Goal: Task Accomplishment & Management: Use online tool/utility

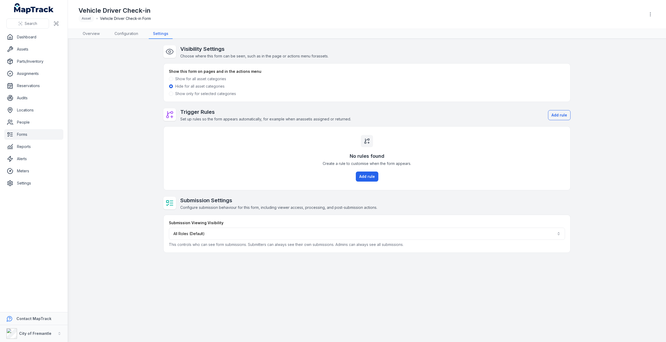
click at [170, 93] on span at bounding box center [171, 94] width 4 height 4
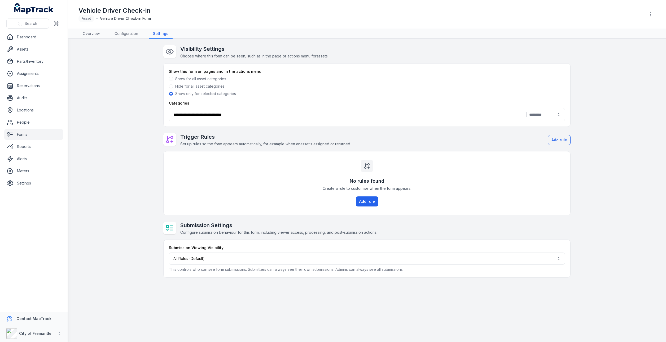
click at [557, 115] on div "**********" at bounding box center [367, 114] width 396 height 13
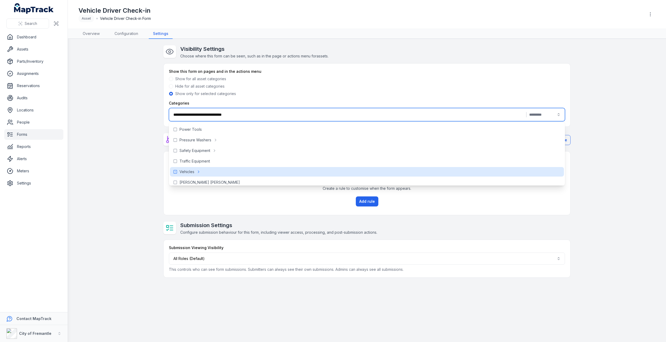
scroll to position [173, 0]
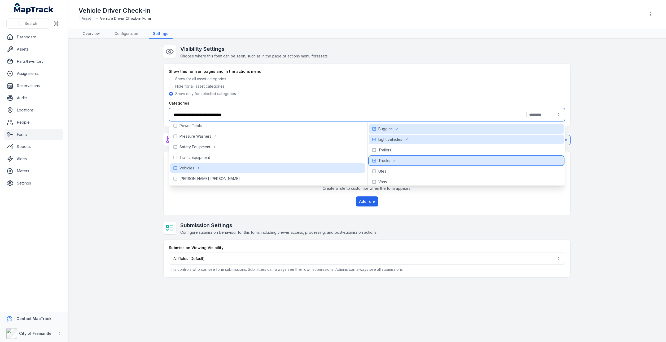
click at [374, 161] on icon at bounding box center [374, 161] width 4 height 4
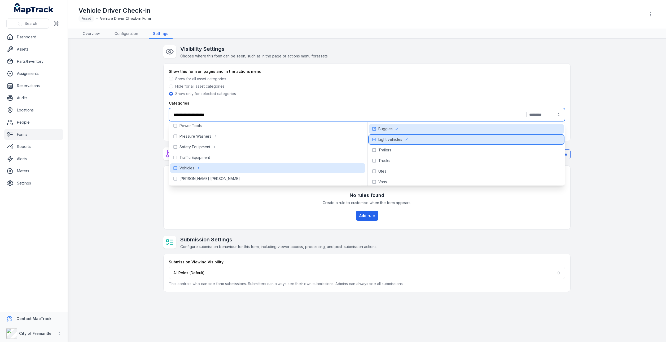
click at [374, 139] on icon at bounding box center [374, 140] width 4 height 4
type input "*******"
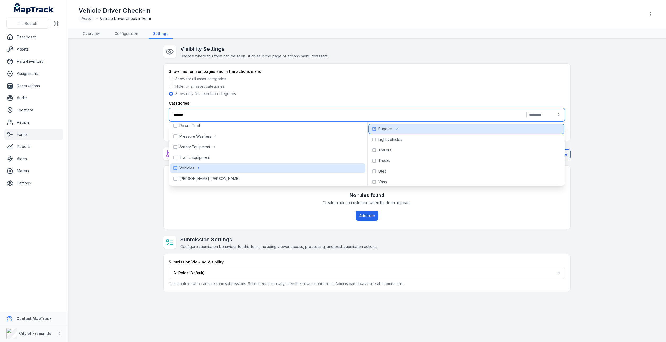
click at [375, 130] on icon at bounding box center [374, 129] width 4 height 4
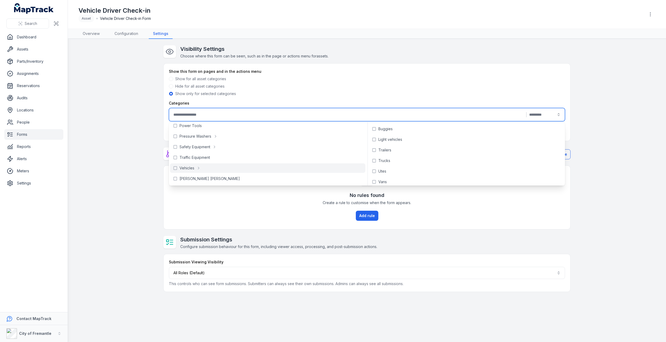
click at [117, 143] on main "Visibility Settings Choose where this form can be seen, such as in the page or …" at bounding box center [367, 191] width 598 height 304
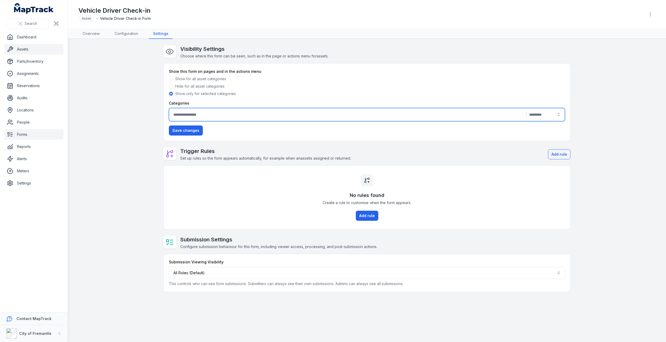
click at [22, 52] on link "Assets" at bounding box center [33, 49] width 59 height 11
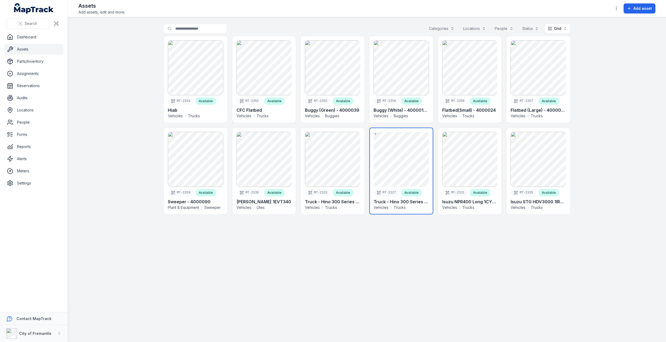
click at [414, 177] on link at bounding box center [401, 171] width 64 height 87
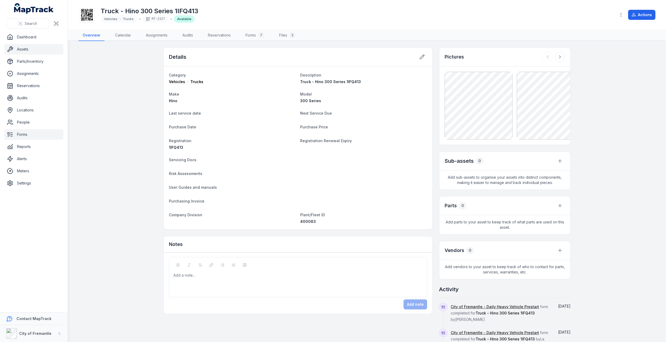
click at [23, 137] on link "Forms" at bounding box center [33, 134] width 59 height 11
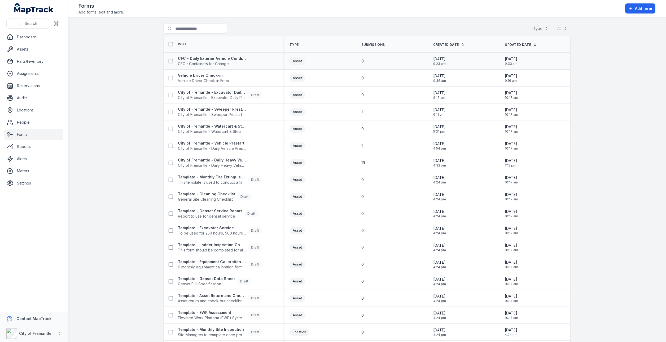
click at [190, 66] on span "CFC - Containers for Change" at bounding box center [212, 63] width 68 height 5
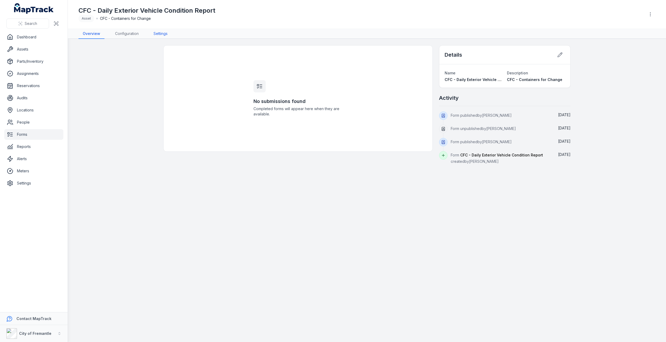
click at [158, 35] on link "Settings" at bounding box center [160, 34] width 23 height 10
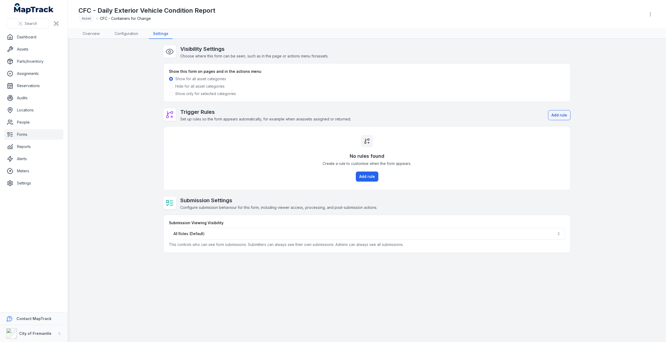
click at [171, 94] on span at bounding box center [171, 94] width 4 height 4
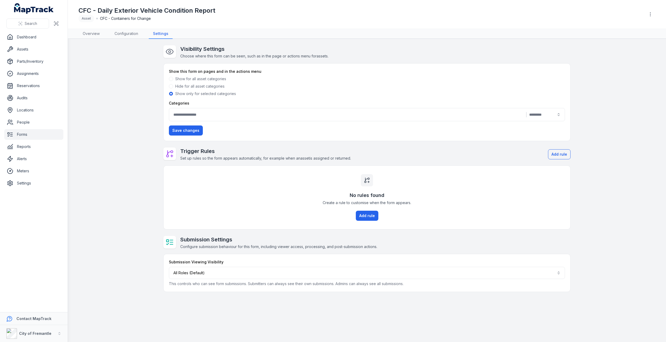
click at [277, 116] on div "|" at bounding box center [367, 114] width 396 height 13
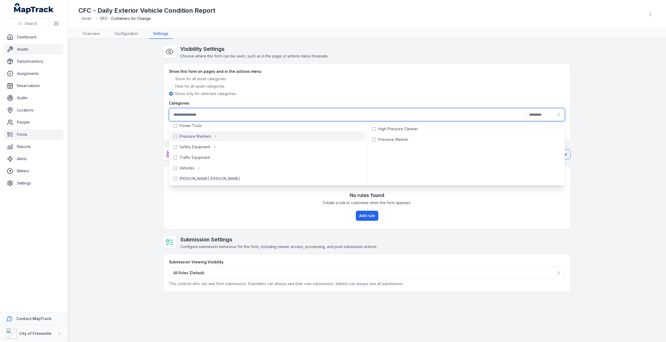
click at [17, 51] on link "Assets" at bounding box center [33, 49] width 59 height 11
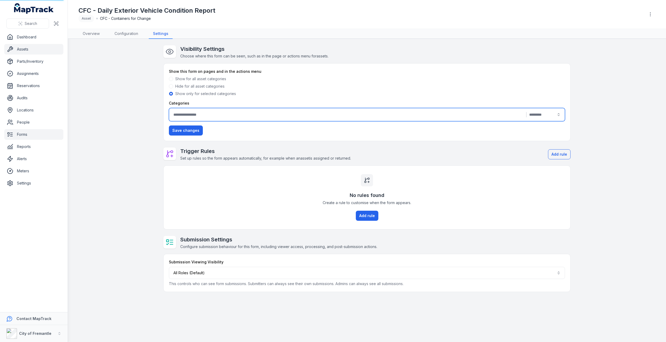
click at [19, 50] on link "Assets" at bounding box center [33, 49] width 59 height 11
click at [19, 49] on link "Assets" at bounding box center [33, 49] width 59 height 11
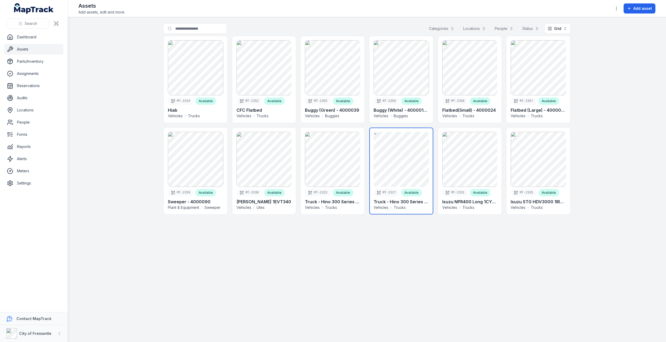
click at [418, 165] on link at bounding box center [401, 171] width 64 height 87
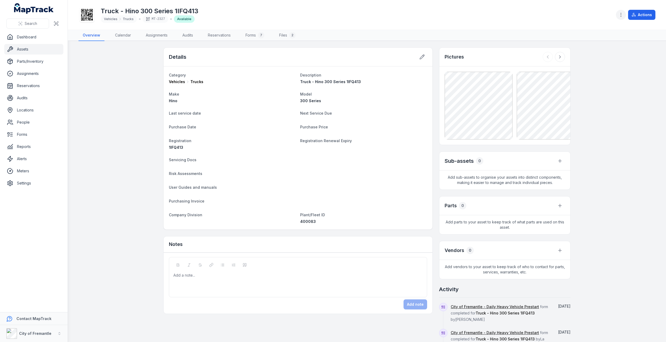
click at [622, 18] on button "button" at bounding box center [621, 15] width 10 height 10
click at [115, 35] on div "Toggle Navigation Truck - Hino 300 Series 1IFQ413 Vehicles Trucks MT-2327 Avail…" at bounding box center [367, 171] width 598 height 342
click at [36, 159] on link "Alerts" at bounding box center [33, 159] width 59 height 11
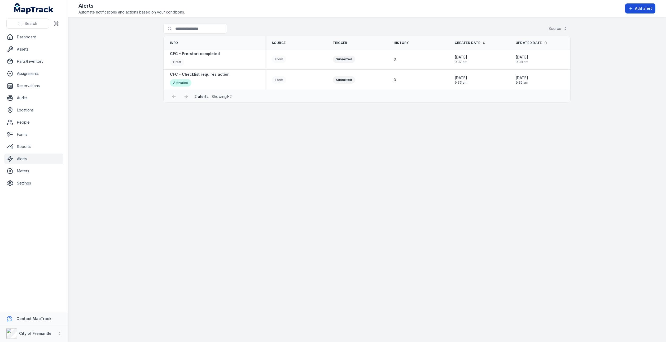
click at [631, 11] on button "Add alert" at bounding box center [640, 8] width 30 height 10
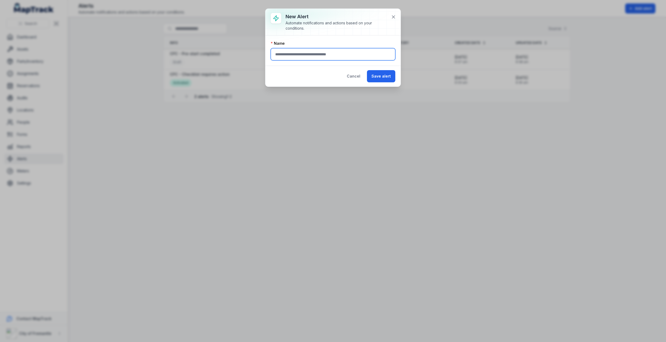
click at [350, 57] on input "text" at bounding box center [333, 54] width 125 height 12
type input "**********"
click at [382, 79] on button "Save alert" at bounding box center [381, 76] width 28 height 12
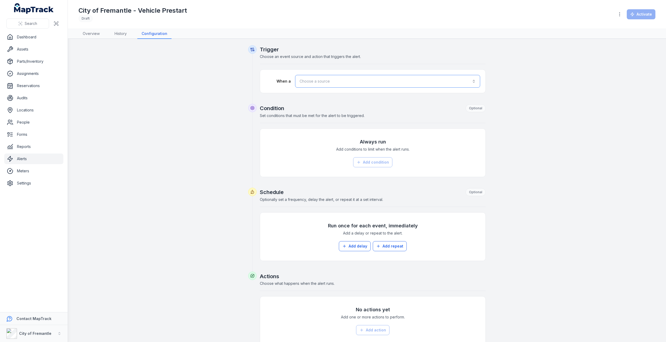
click at [474, 82] on button "Choose a source" at bounding box center [387, 81] width 185 height 13
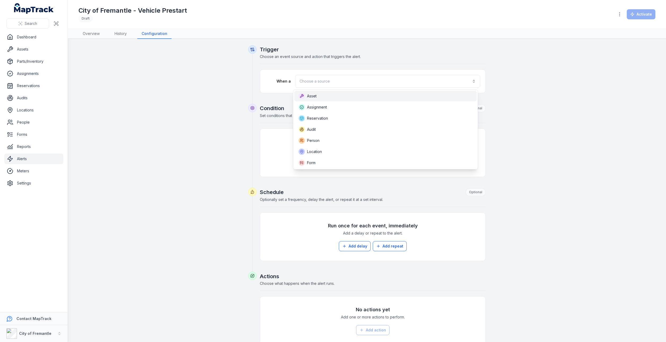
click at [317, 95] on div "Asset" at bounding box center [385, 96] width 174 height 6
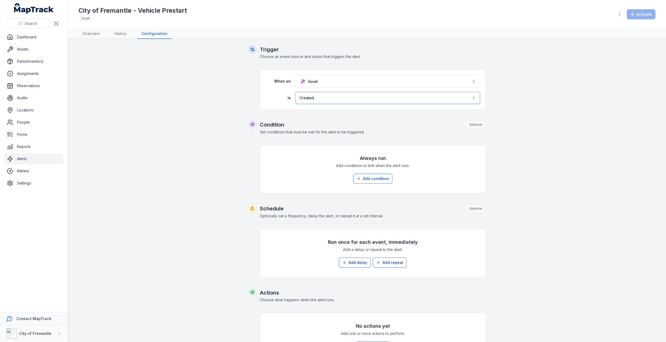
click at [473, 98] on button "Created ******" at bounding box center [387, 98] width 185 height 12
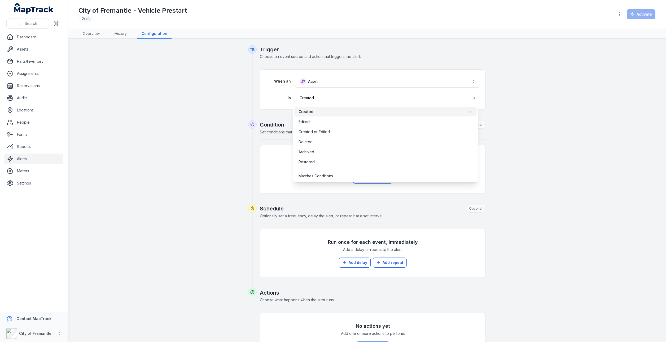
click at [216, 110] on div "Trigger Choose an event source and action that triggers the alert. When an Asse…" at bounding box center [366, 215] width 407 height 340
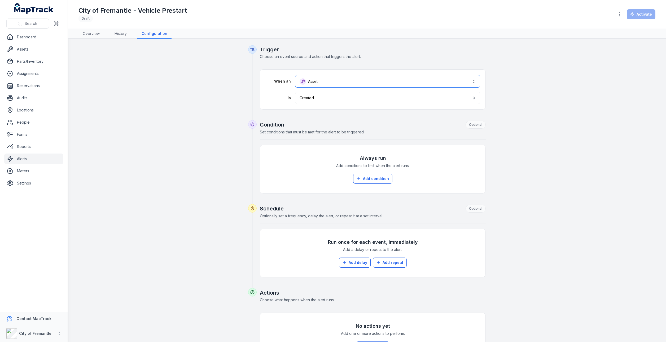
click at [474, 82] on button "Asset *****" at bounding box center [387, 81] width 185 height 13
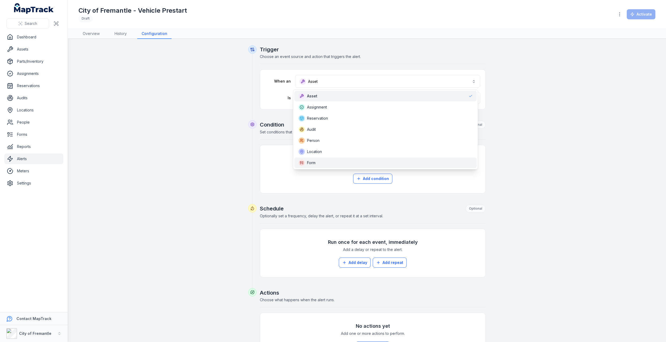
click at [320, 163] on div "Form" at bounding box center [385, 163] width 174 height 6
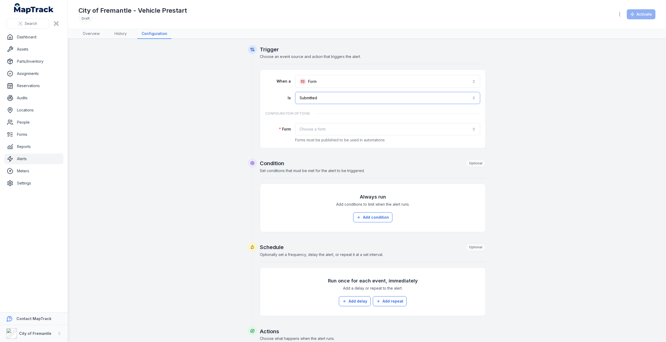
click at [473, 99] on button "**********" at bounding box center [387, 98] width 185 height 12
click at [311, 111] on span "Submitted" at bounding box center [307, 111] width 19 height 5
click at [473, 128] on button "Choose a form" at bounding box center [387, 129] width 185 height 12
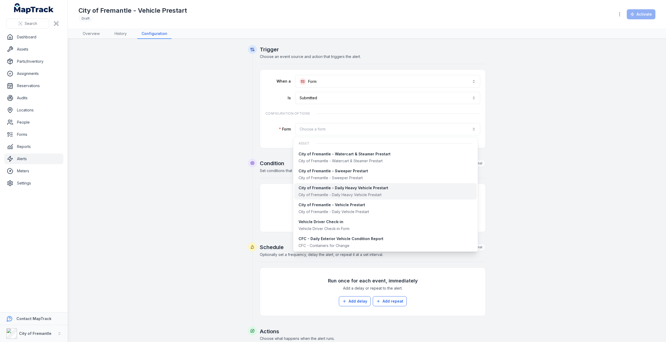
click at [352, 197] on div "City of Fremantle - Daily Heavy Vehicle Prestart" at bounding box center [343, 194] width 90 height 5
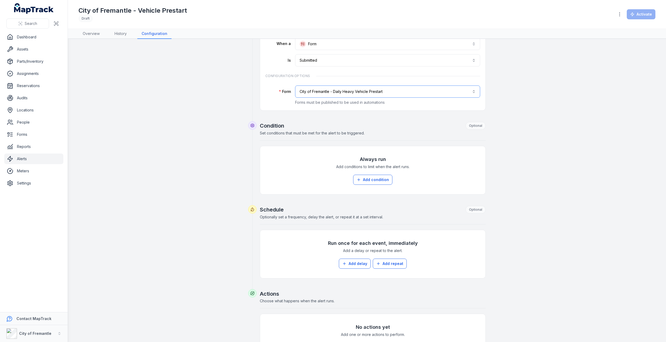
scroll to position [85, 0]
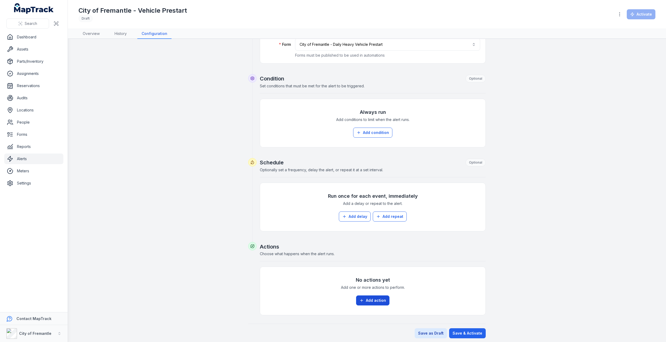
click at [372, 301] on button "Add action" at bounding box center [372, 301] width 33 height 10
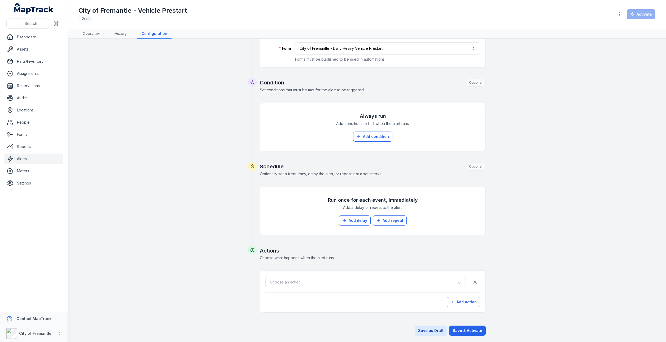
scroll to position [78, 0]
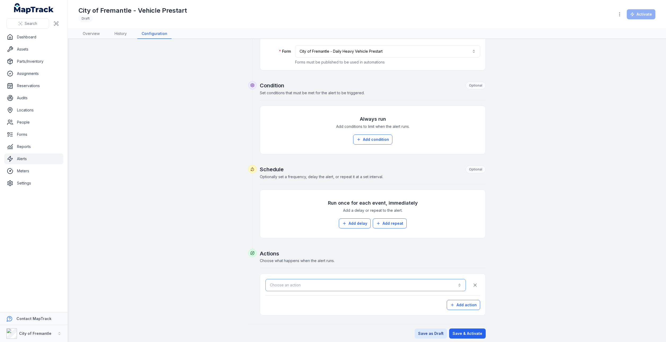
click at [458, 283] on button "Choose an action" at bounding box center [365, 285] width 200 height 12
click at [310, 298] on div "Alert / Notifcation" at bounding box center [364, 297] width 190 height 5
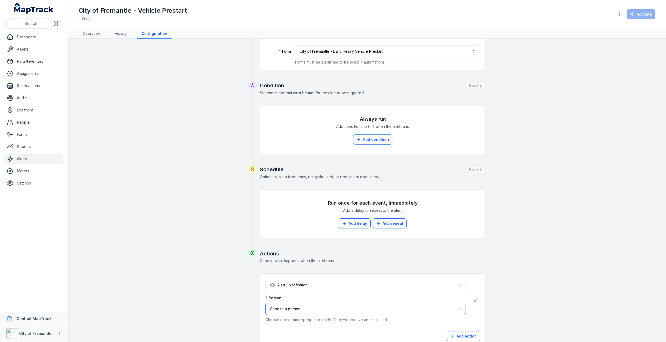
click at [413, 306] on button "Choose a person" at bounding box center [365, 309] width 200 height 12
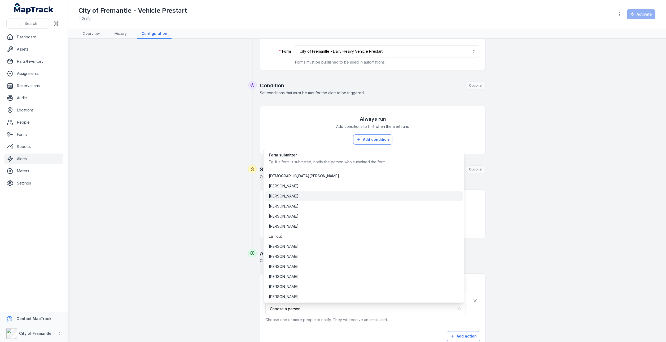
click at [284, 198] on span "[PERSON_NAME]" at bounding box center [284, 196] width 30 height 5
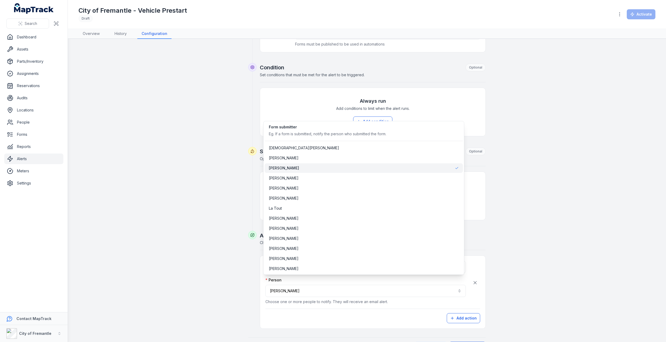
scroll to position [109, 0]
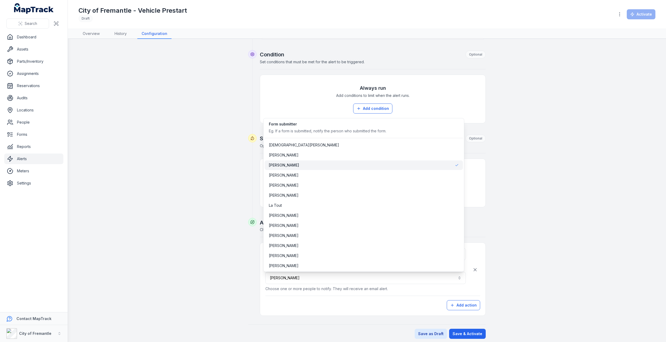
click at [469, 332] on form "**********" at bounding box center [367, 137] width 238 height 403
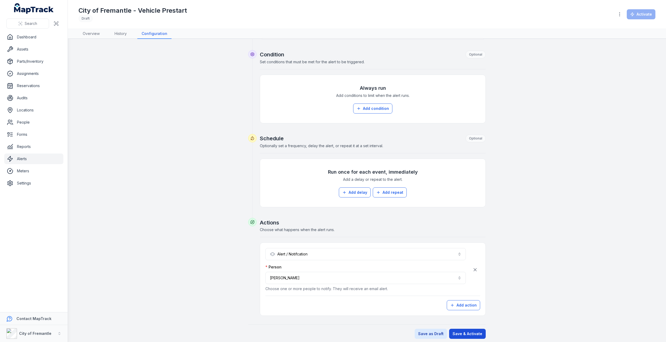
click at [458, 331] on button "Save & Activate" at bounding box center [467, 334] width 37 height 10
